Goal: Task Accomplishment & Management: Use online tool/utility

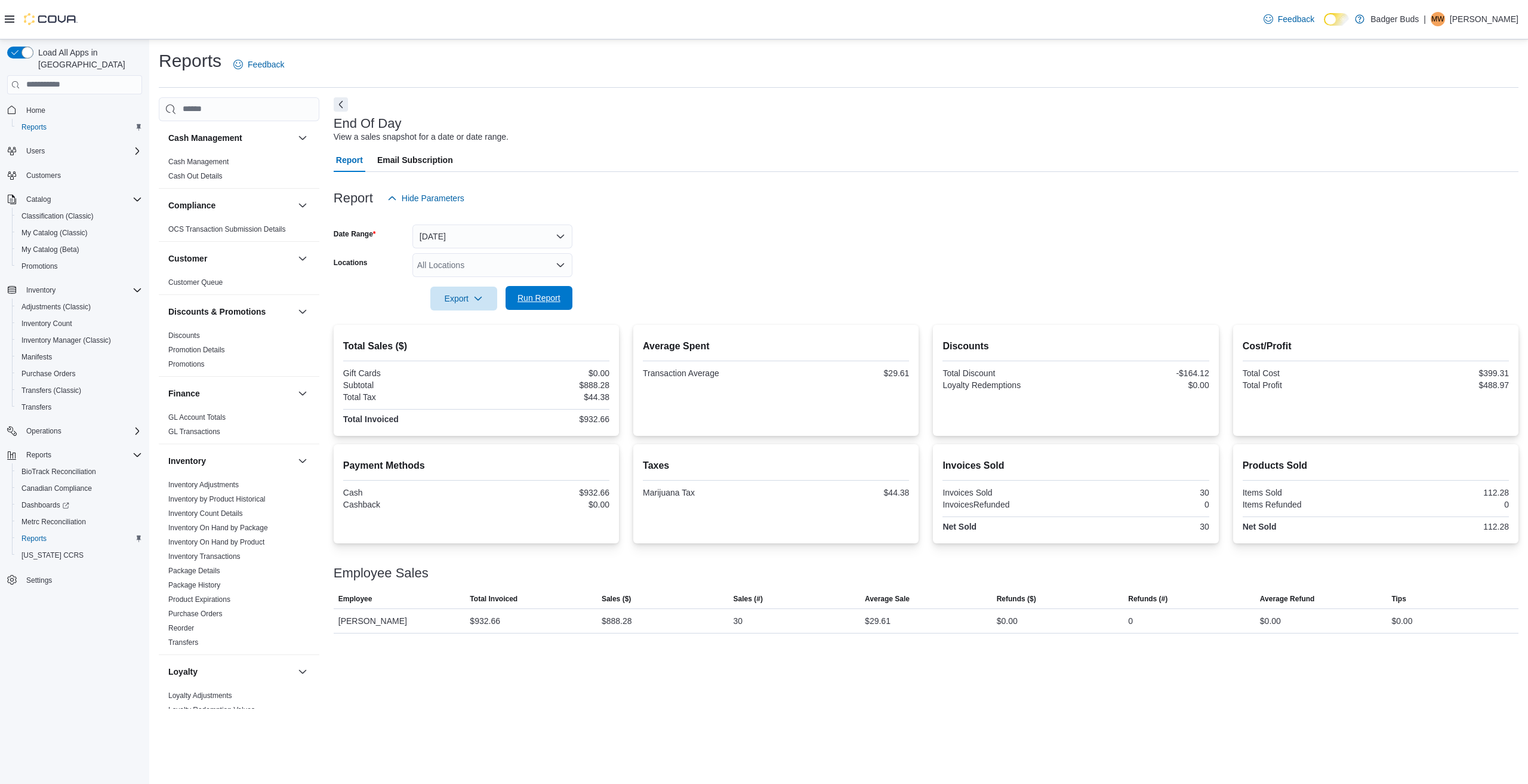
click at [532, 295] on span "Run Report" at bounding box center [539, 298] width 43 height 12
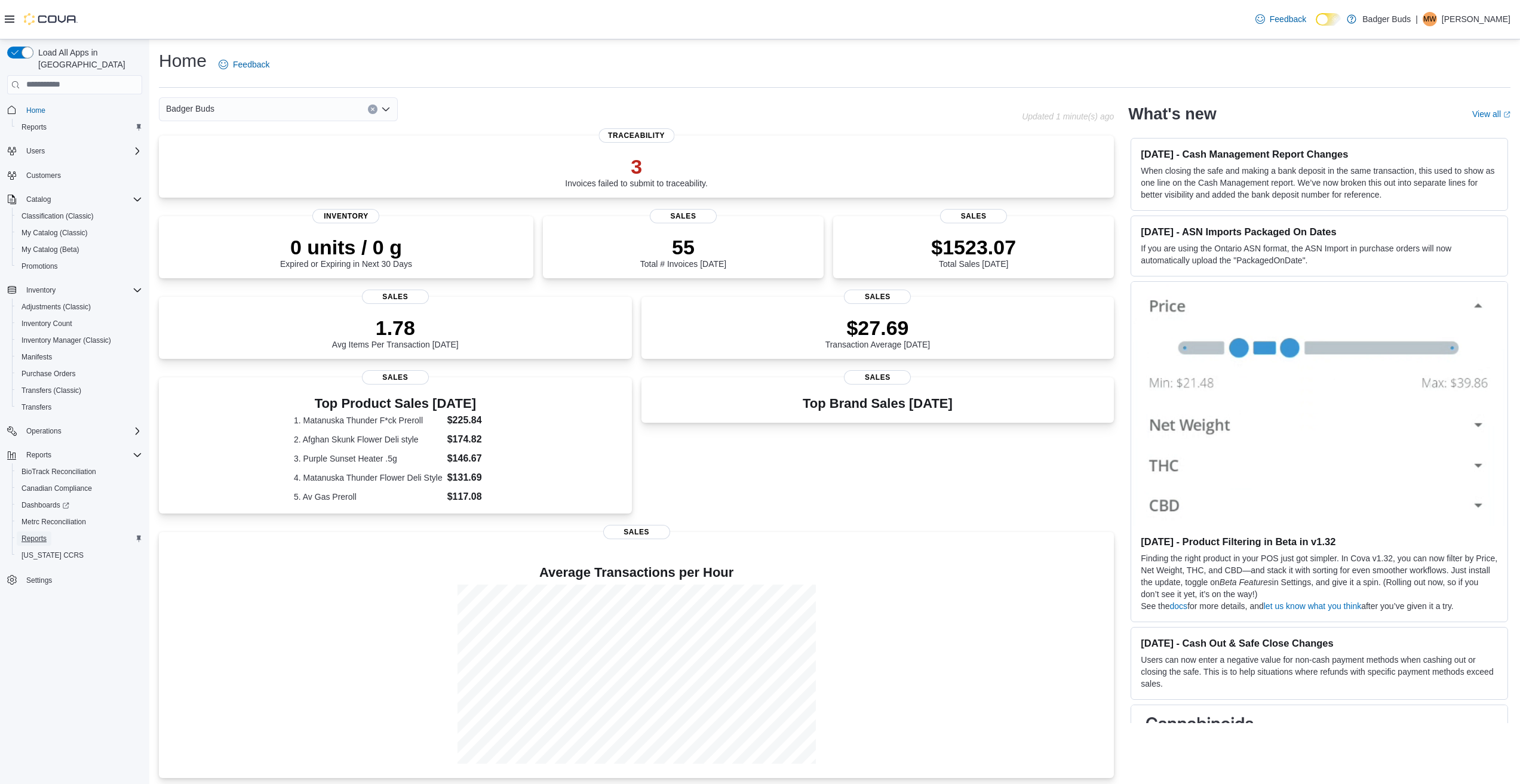
click at [35, 534] on span "Reports" at bounding box center [34, 539] width 25 height 10
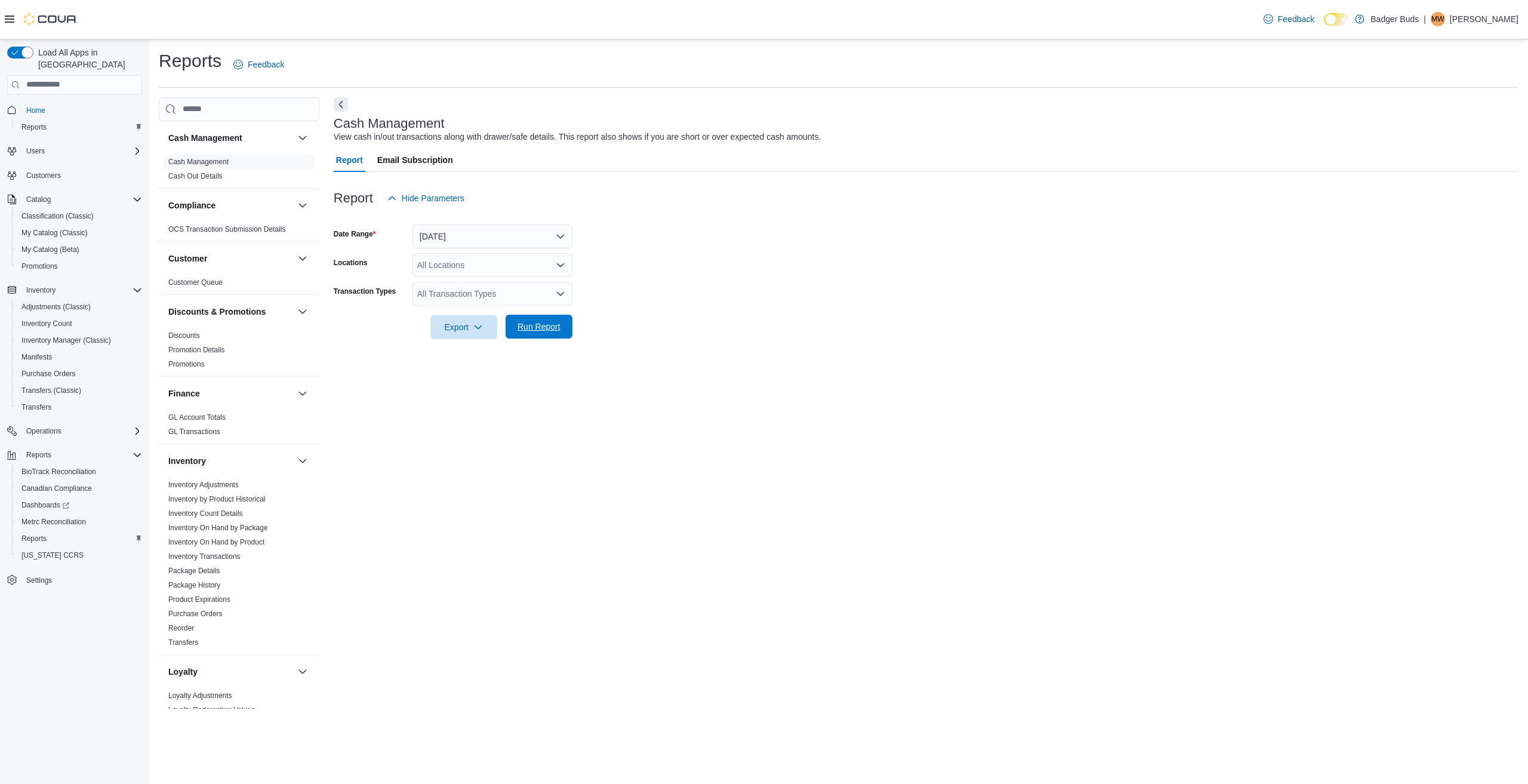
drag, startPoint x: 529, startPoint y: 325, endPoint x: 536, endPoint y: 325, distance: 7.0
click at [529, 325] on span "Run Report" at bounding box center [539, 327] width 43 height 12
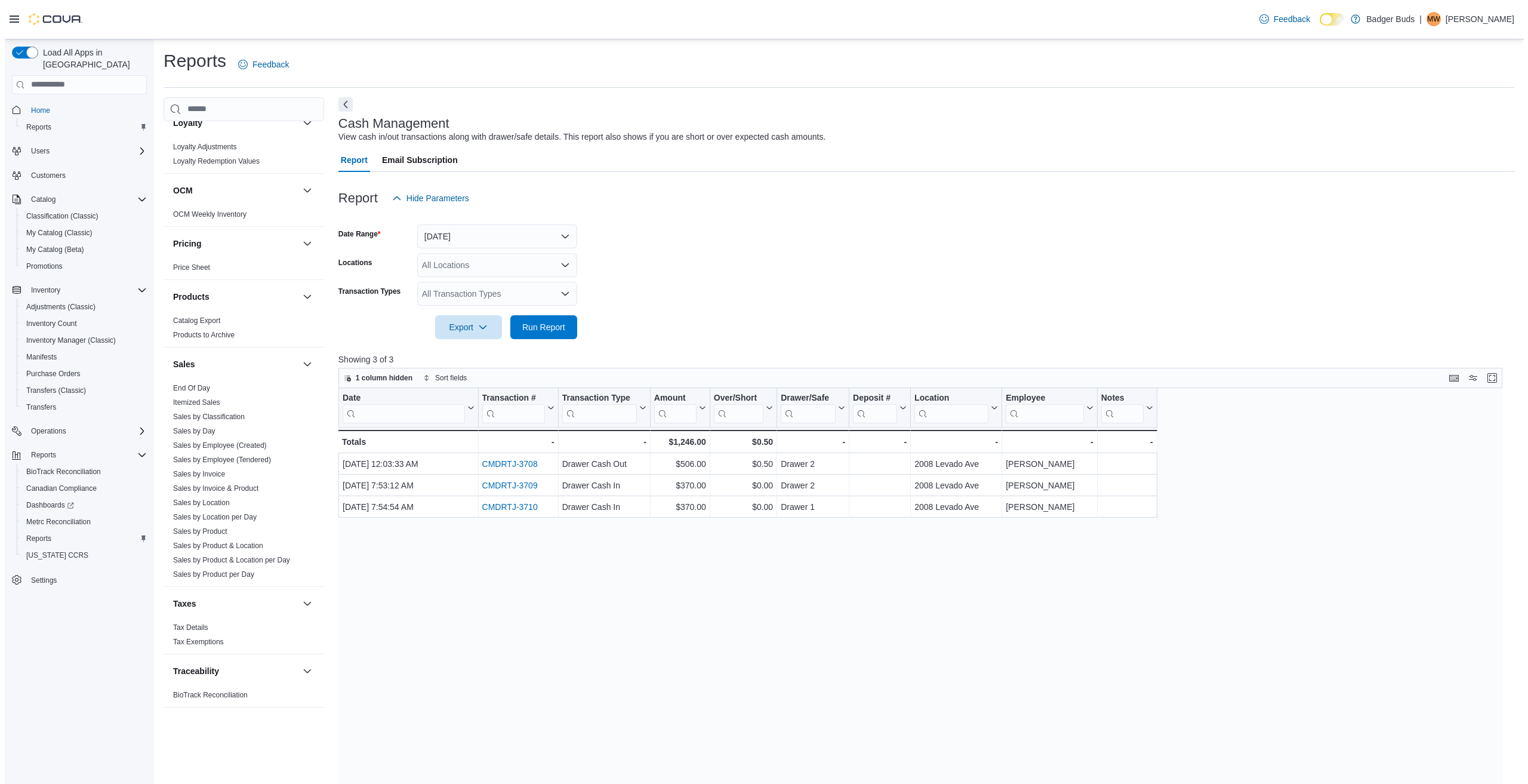
scroll to position [559, 0]
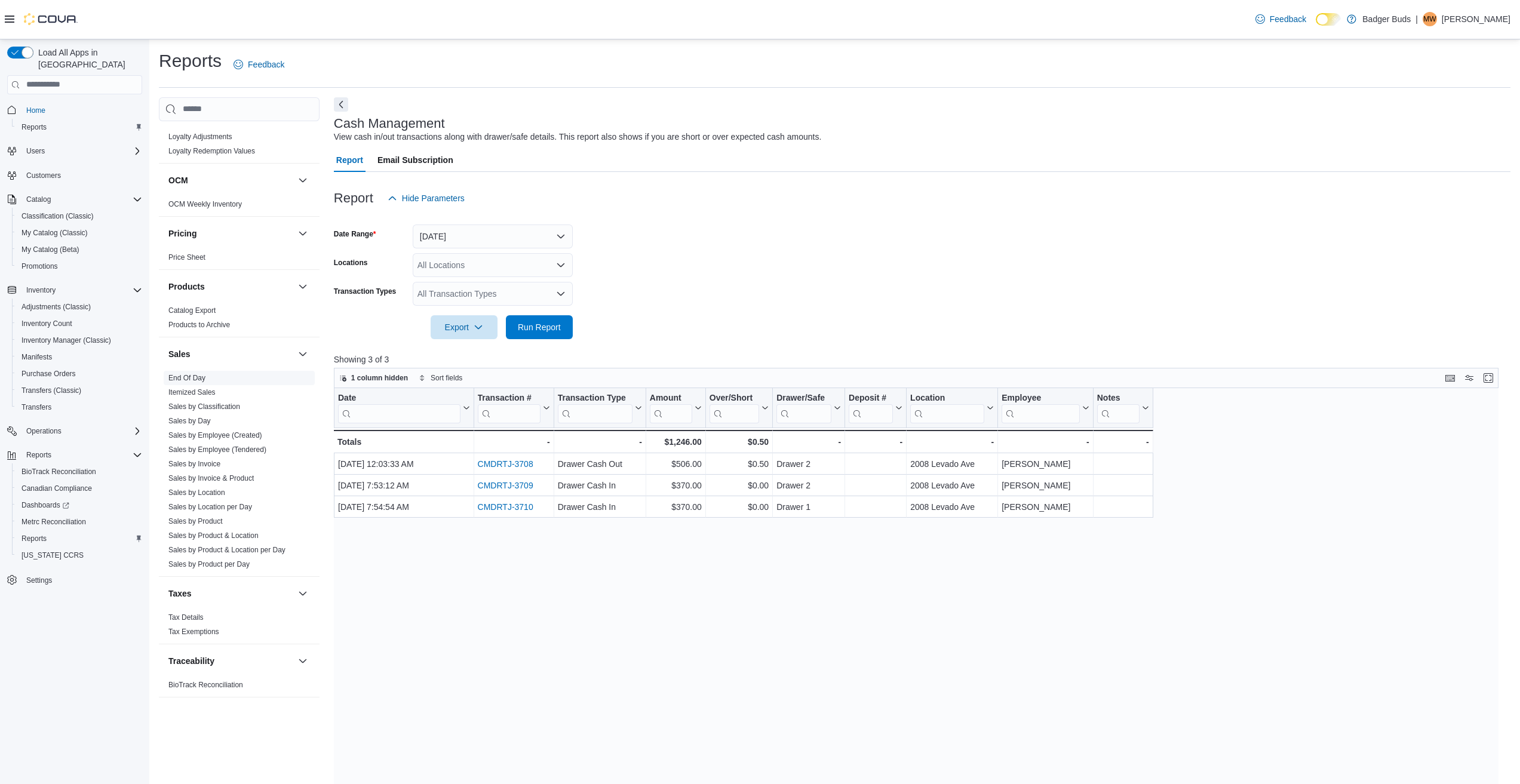
click at [185, 373] on link "End Of Day" at bounding box center [186, 378] width 37 height 9
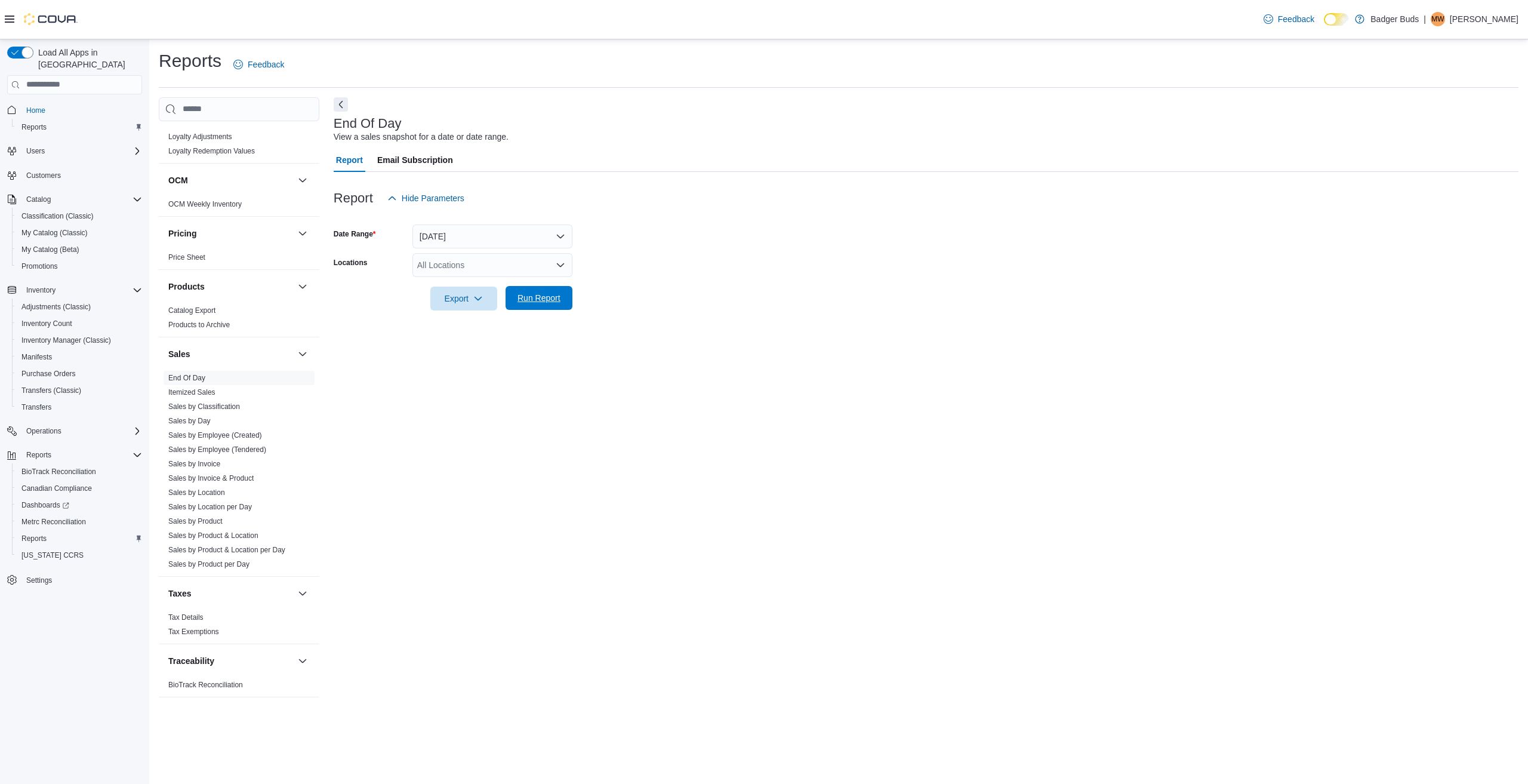
click at [526, 294] on span "Run Report" at bounding box center [539, 298] width 43 height 12
